Goal: Find specific page/section: Find specific page/section

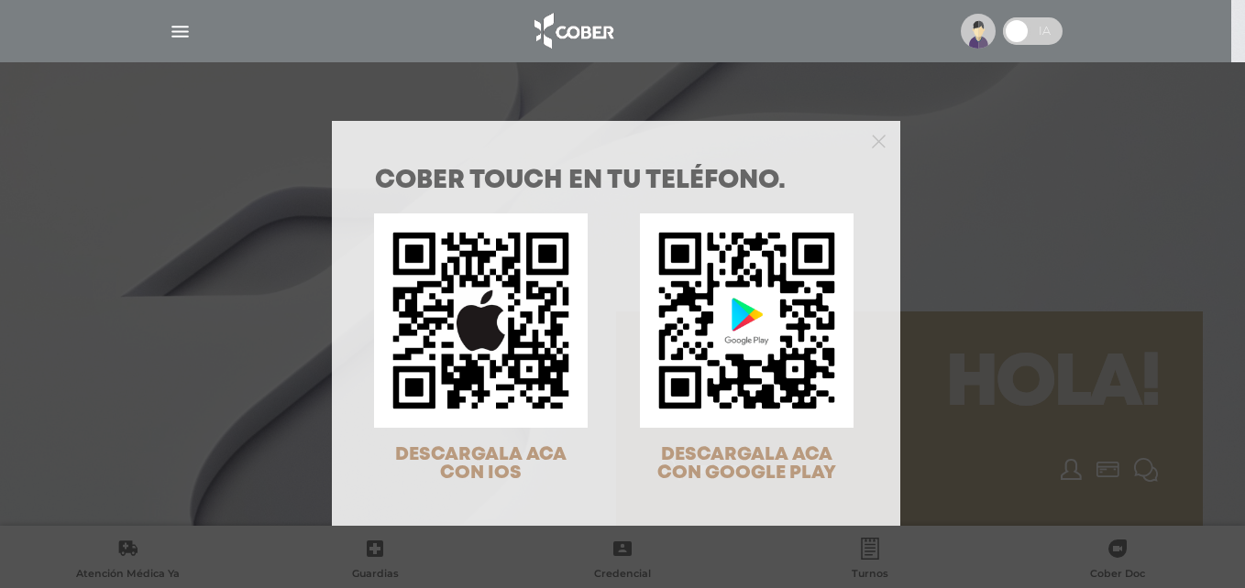
click at [182, 34] on div "COBER TOUCH en tu teléfono. DESCARGALA ACA CON IOS DESCARGALA ACA CON GOOGLE PL…" at bounding box center [622, 294] width 1245 height 588
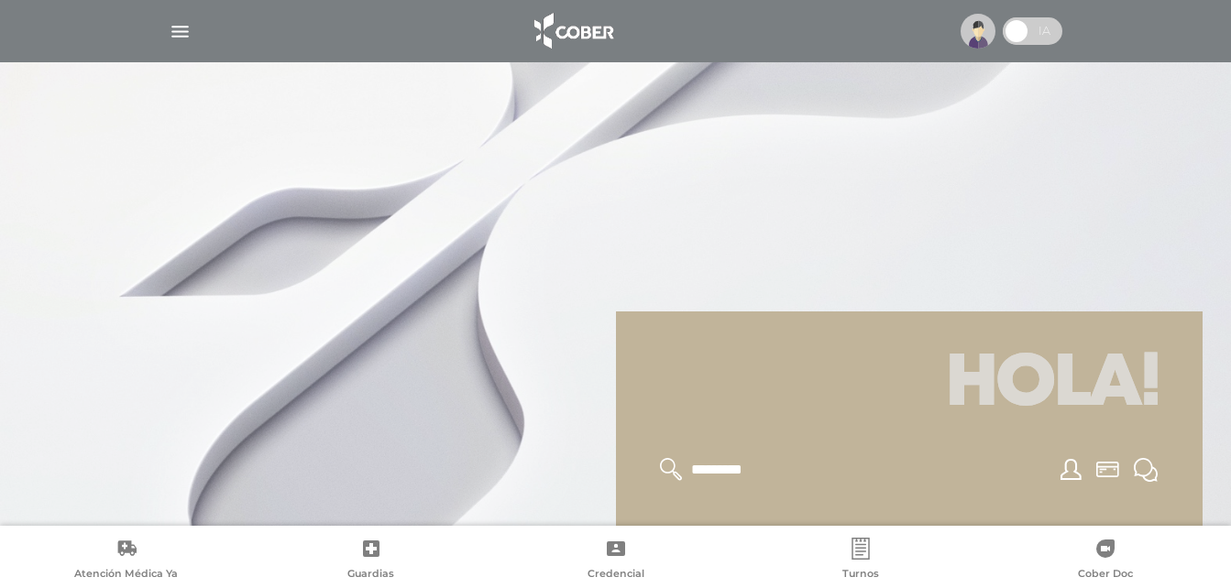
click at [182, 34] on img "button" at bounding box center [180, 31] width 23 height 23
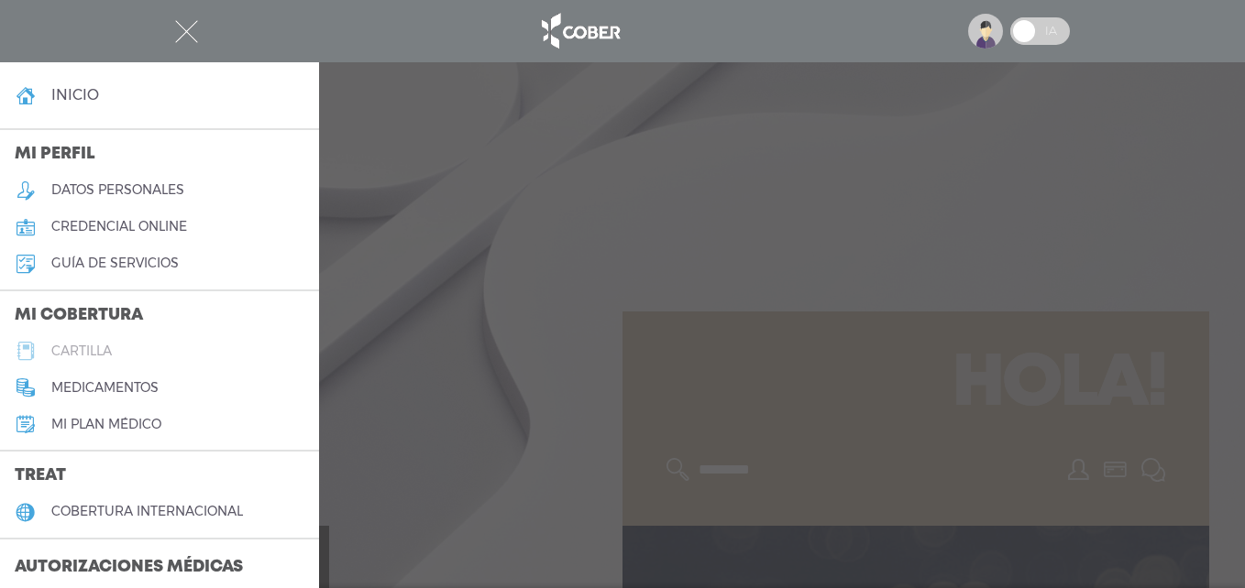
click at [69, 351] on h5 "cartilla" at bounding box center [81, 352] width 60 height 16
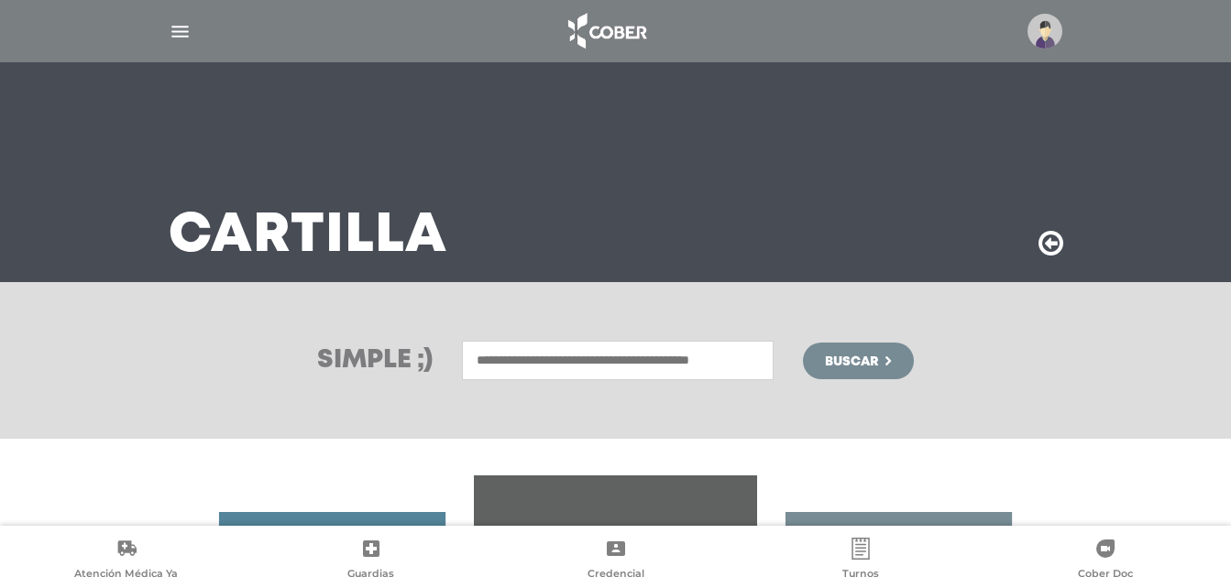
click at [667, 362] on input "text" at bounding box center [618, 360] width 312 height 39
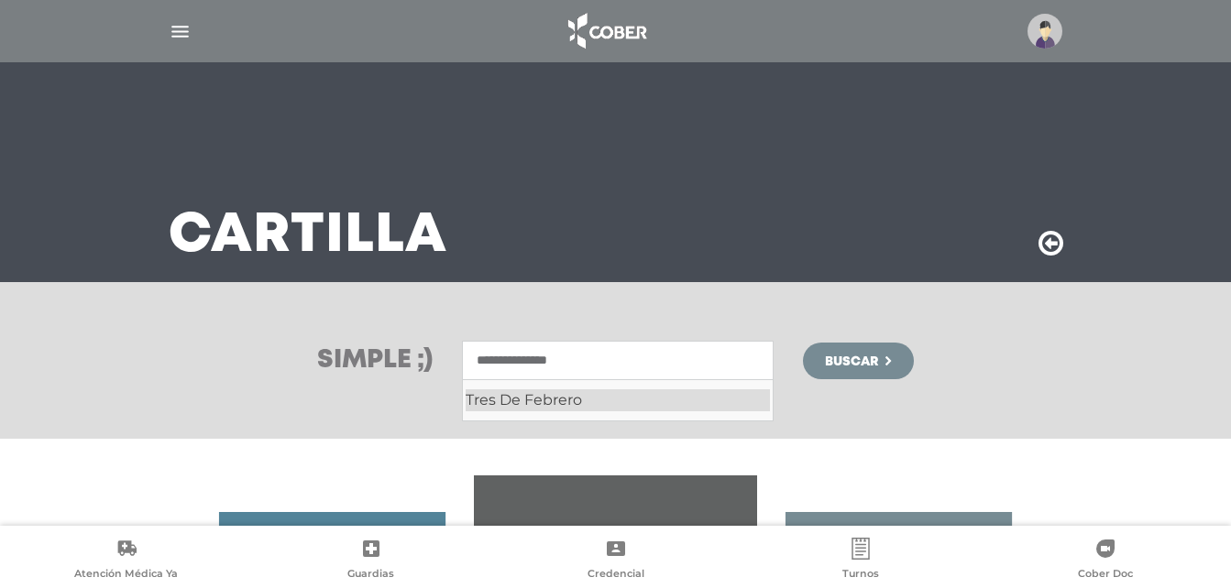
click at [559, 391] on div "Tres De Febrero" at bounding box center [618, 401] width 304 height 22
type input "**********"
click at [867, 347] on button "Buscar" at bounding box center [858, 361] width 110 height 37
